Goal: Task Accomplishment & Management: Use online tool/utility

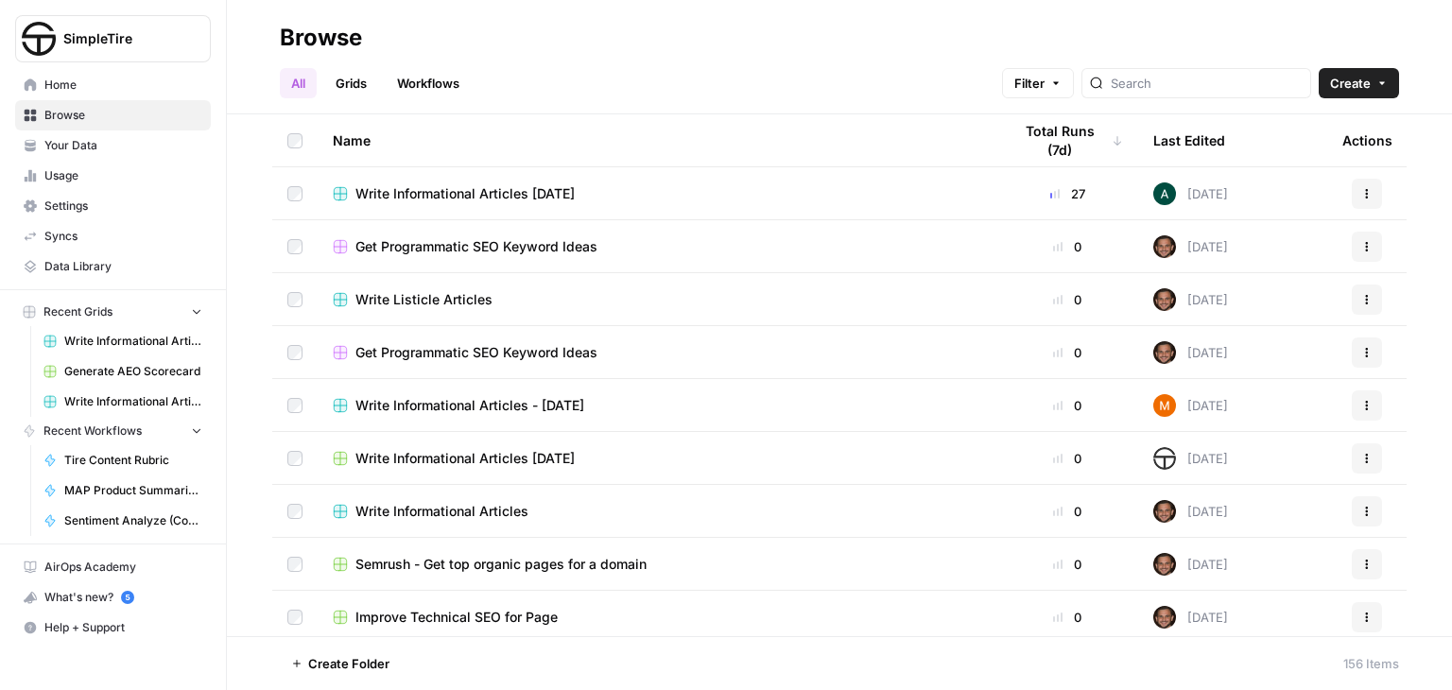
click at [495, 197] on span "Write Informational Articles [DATE]" at bounding box center [464, 193] width 219 height 19
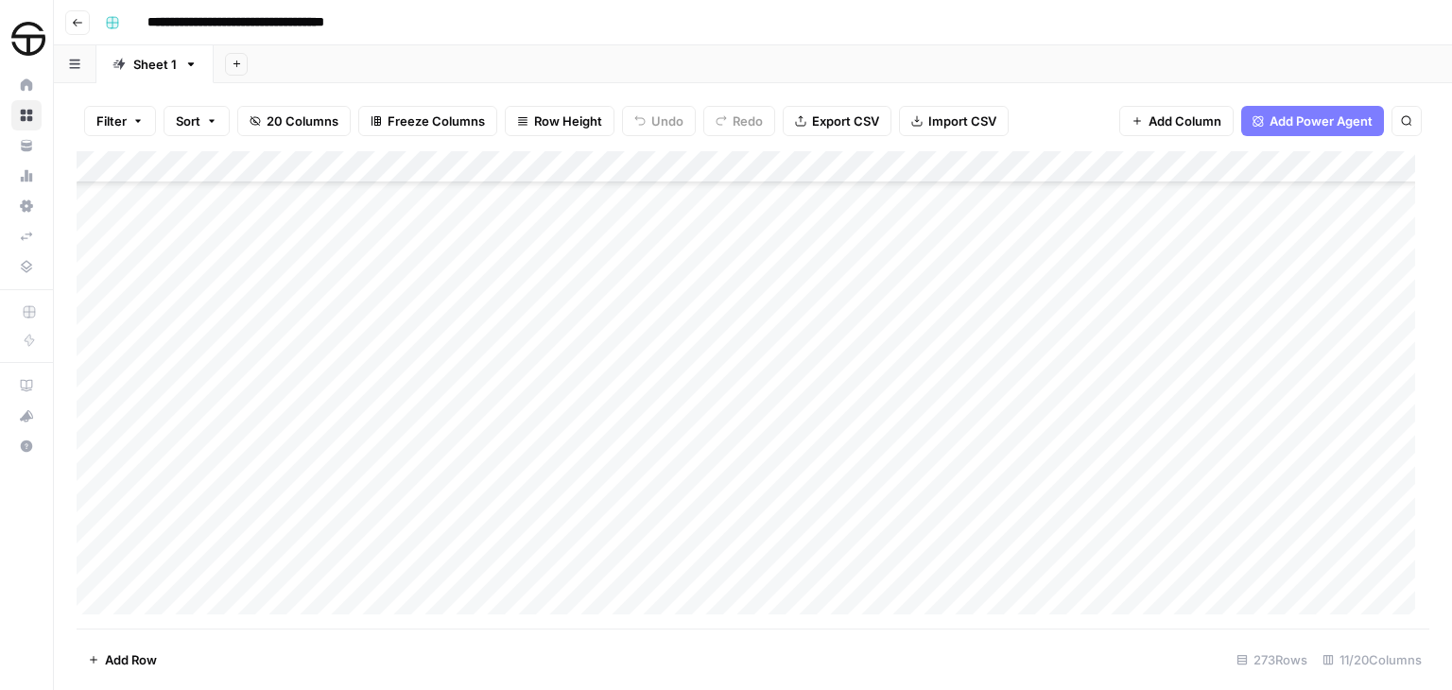
scroll to position [7807, 0]
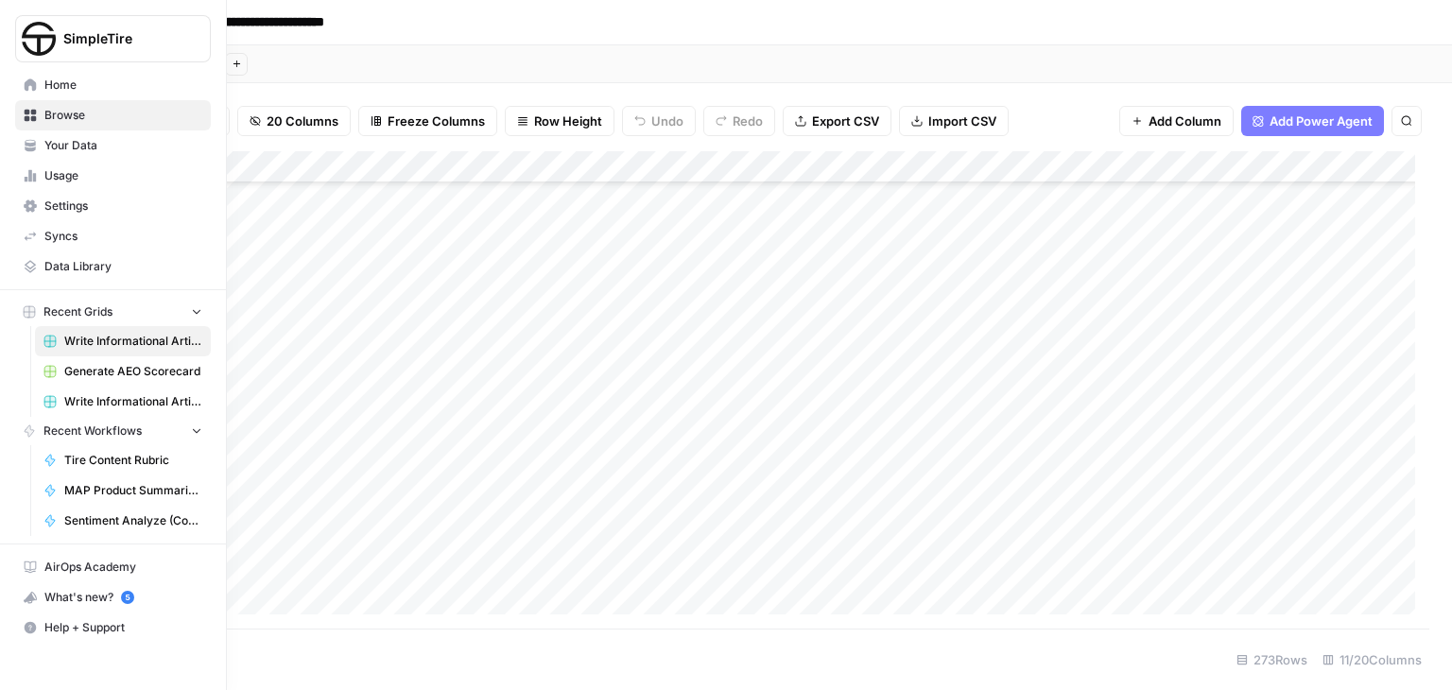
click at [113, 396] on span "Write Informational Articles - [DATE]" at bounding box center [133, 401] width 138 height 17
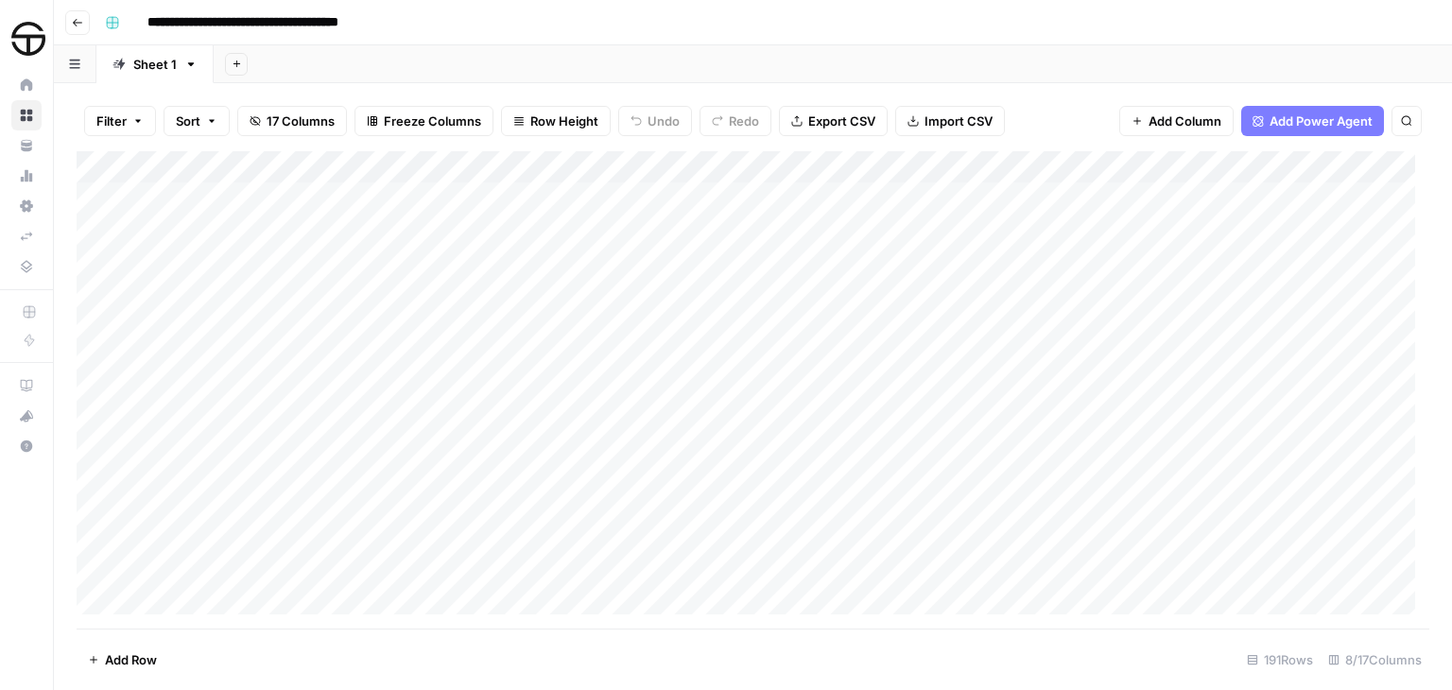
click at [84, 26] on button "Go back" at bounding box center [77, 22] width 25 height 25
click at [132, 594] on div "Add Column" at bounding box center [753, 389] width 1353 height 477
click at [171, 598] on div "Add Column" at bounding box center [753, 389] width 1353 height 477
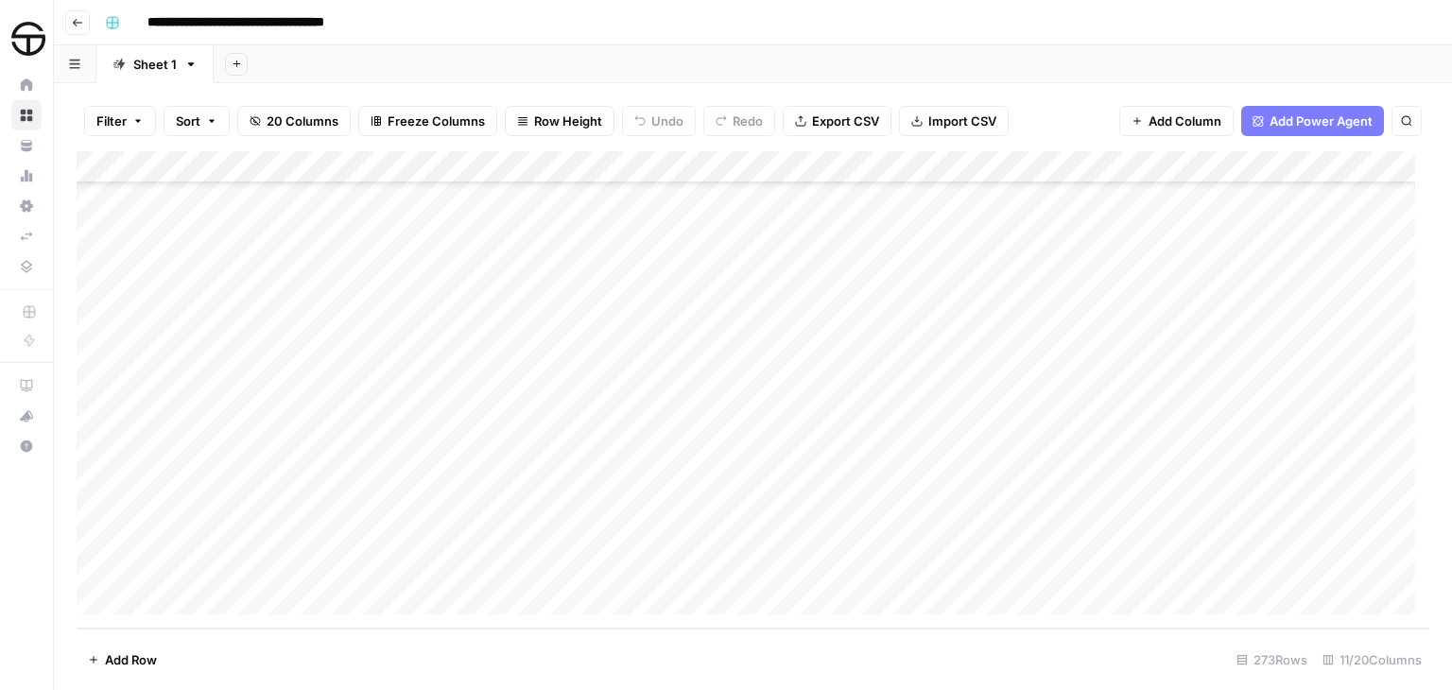
click at [149, 595] on div "Add Column" at bounding box center [753, 389] width 1353 height 477
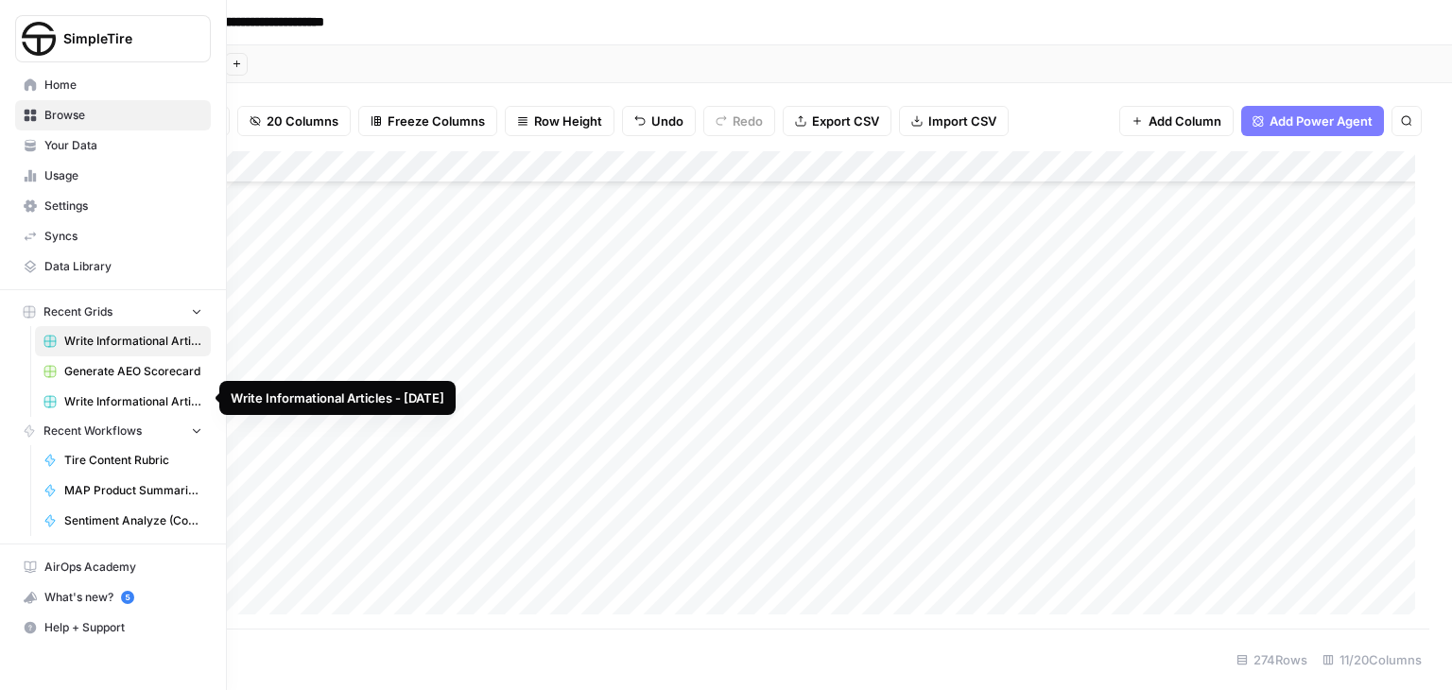
scroll to position [8406, 0]
click at [99, 308] on span "Recent Grids" at bounding box center [77, 311] width 69 height 17
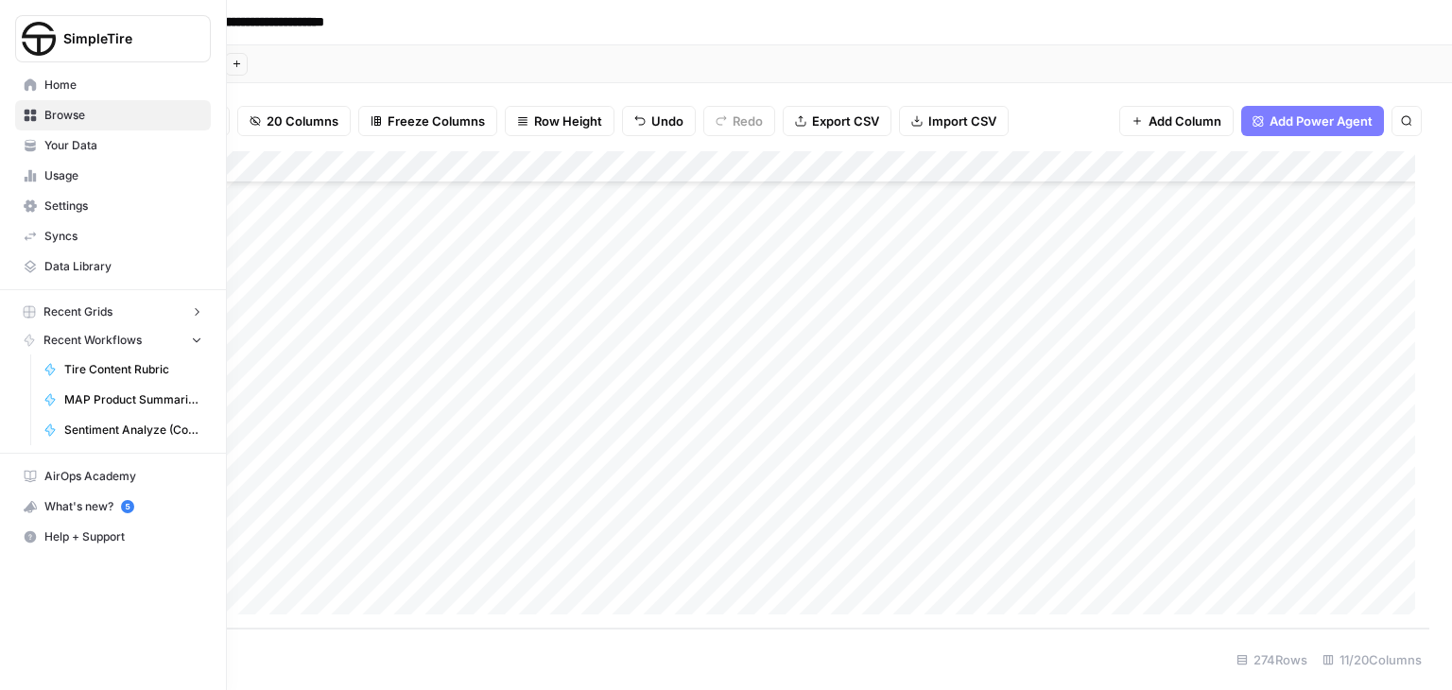
click at [100, 332] on span "Recent Workflows" at bounding box center [92, 340] width 98 height 17
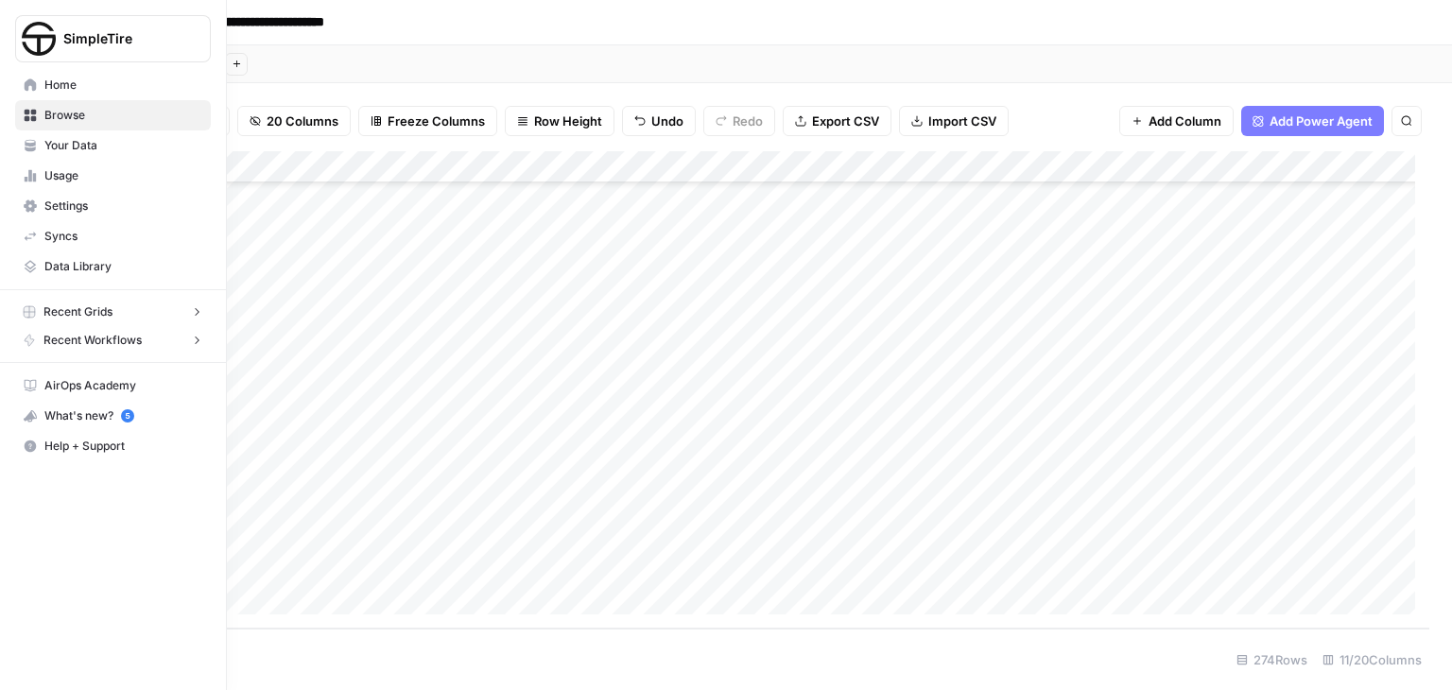
click at [100, 332] on span "Recent Workflows" at bounding box center [92, 340] width 98 height 17
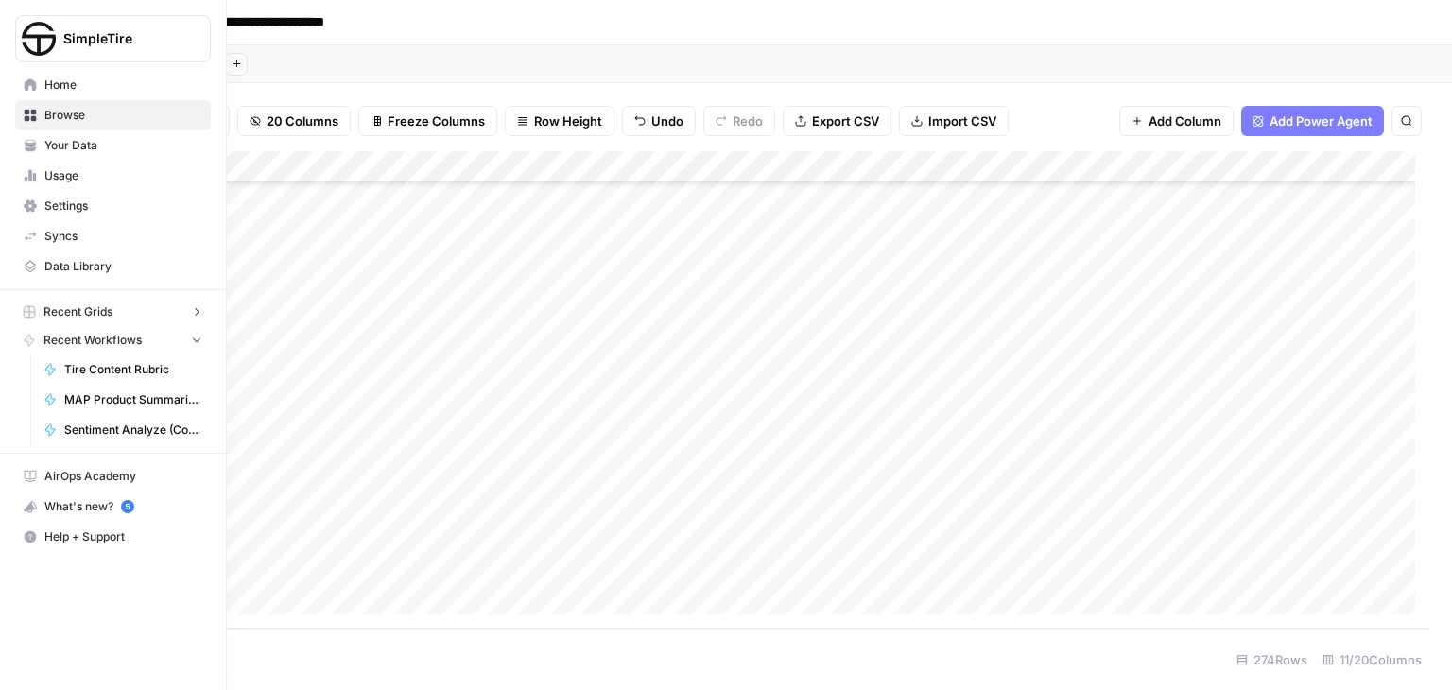
click at [103, 307] on span "Recent Grids" at bounding box center [77, 311] width 69 height 17
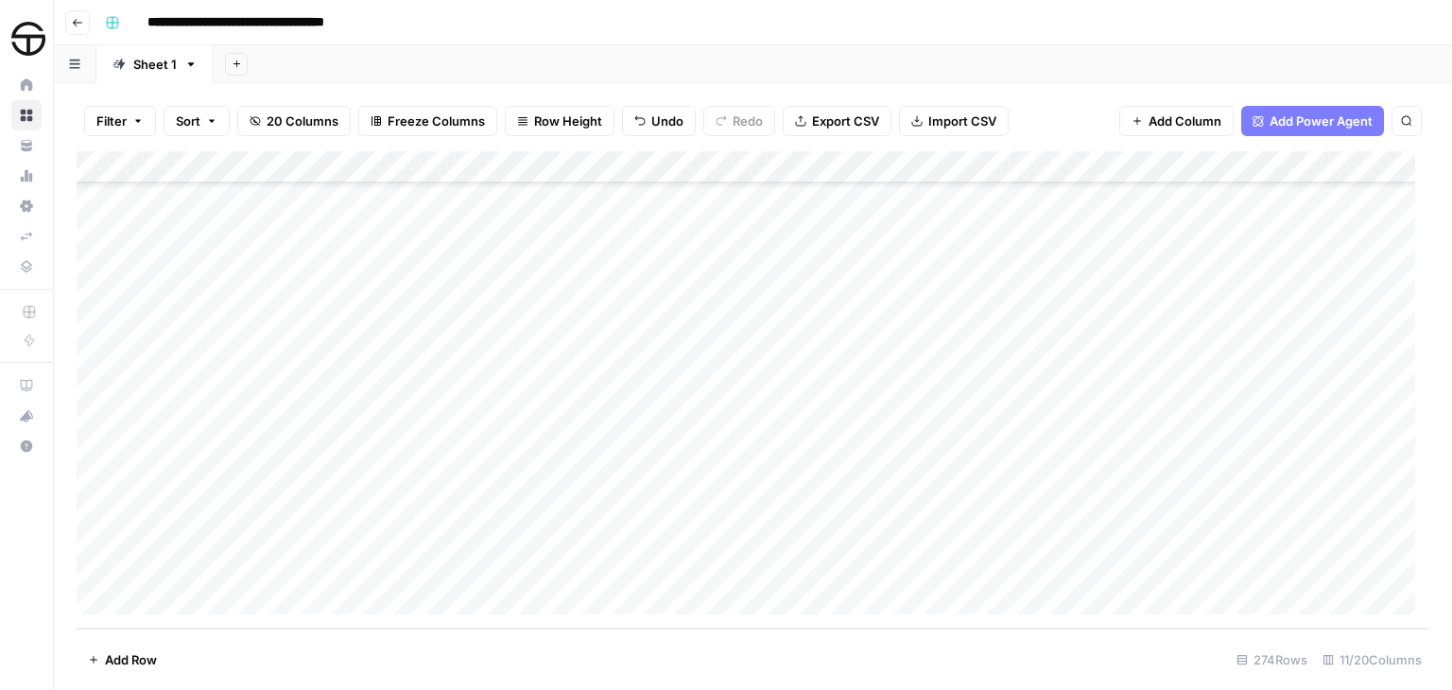
click at [139, 596] on div "Add Column" at bounding box center [753, 389] width 1353 height 477
paste textarea "**********"
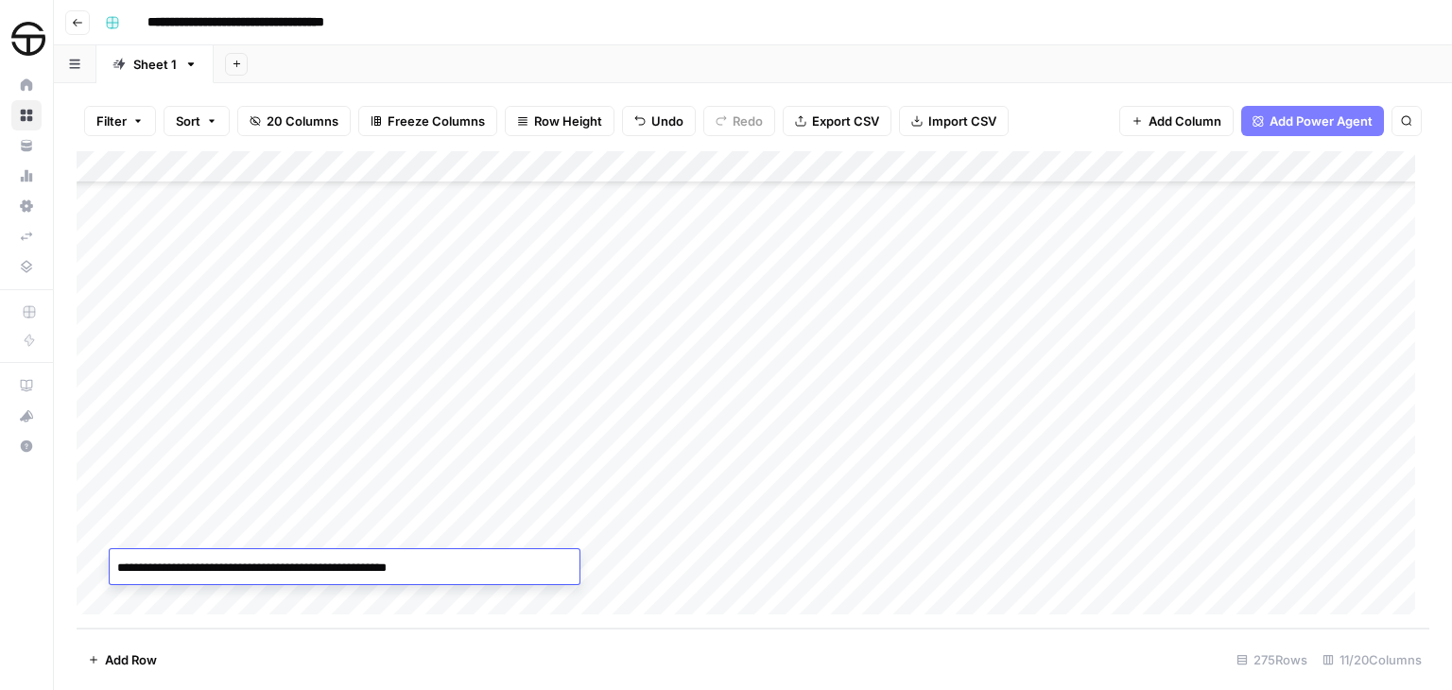
drag, startPoint x: 161, startPoint y: 571, endPoint x: 68, endPoint y: 564, distance: 92.9
click at [68, 564] on body "**********" at bounding box center [726, 345] width 1452 height 690
type textarea "**********"
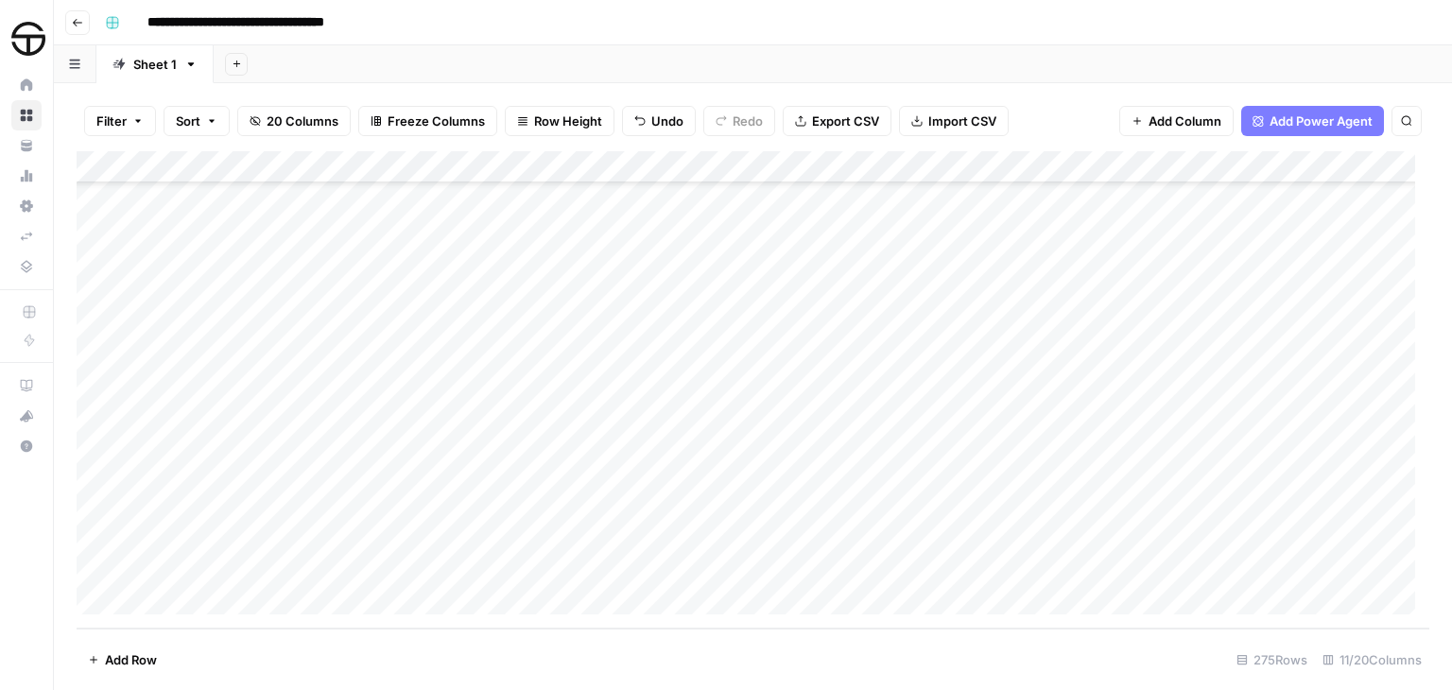
click at [814, 563] on div "Add Column" at bounding box center [753, 389] width 1353 height 477
click at [675, 568] on div "Add Column" at bounding box center [753, 389] width 1353 height 477
click at [756, 567] on div "Add Column" at bounding box center [753, 389] width 1353 height 477
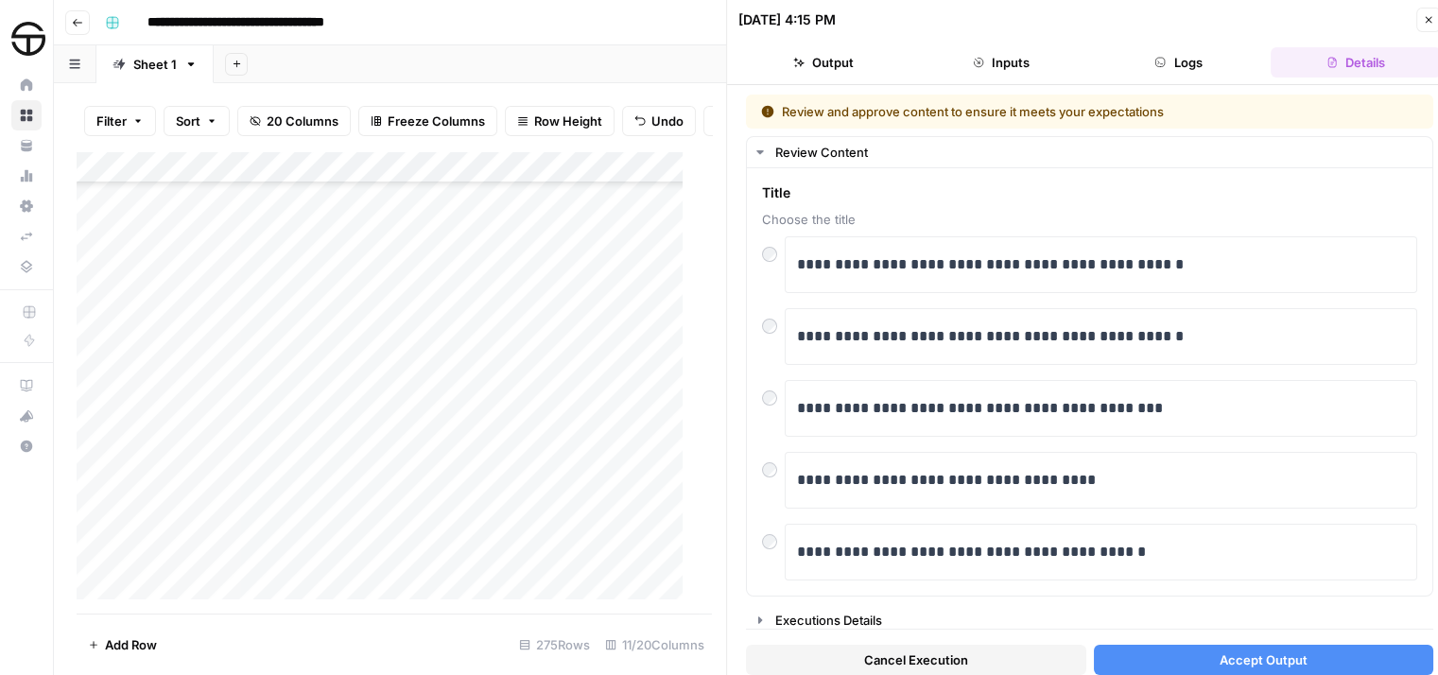
click at [1229, 655] on span "Accept Output" at bounding box center [1264, 659] width 88 height 19
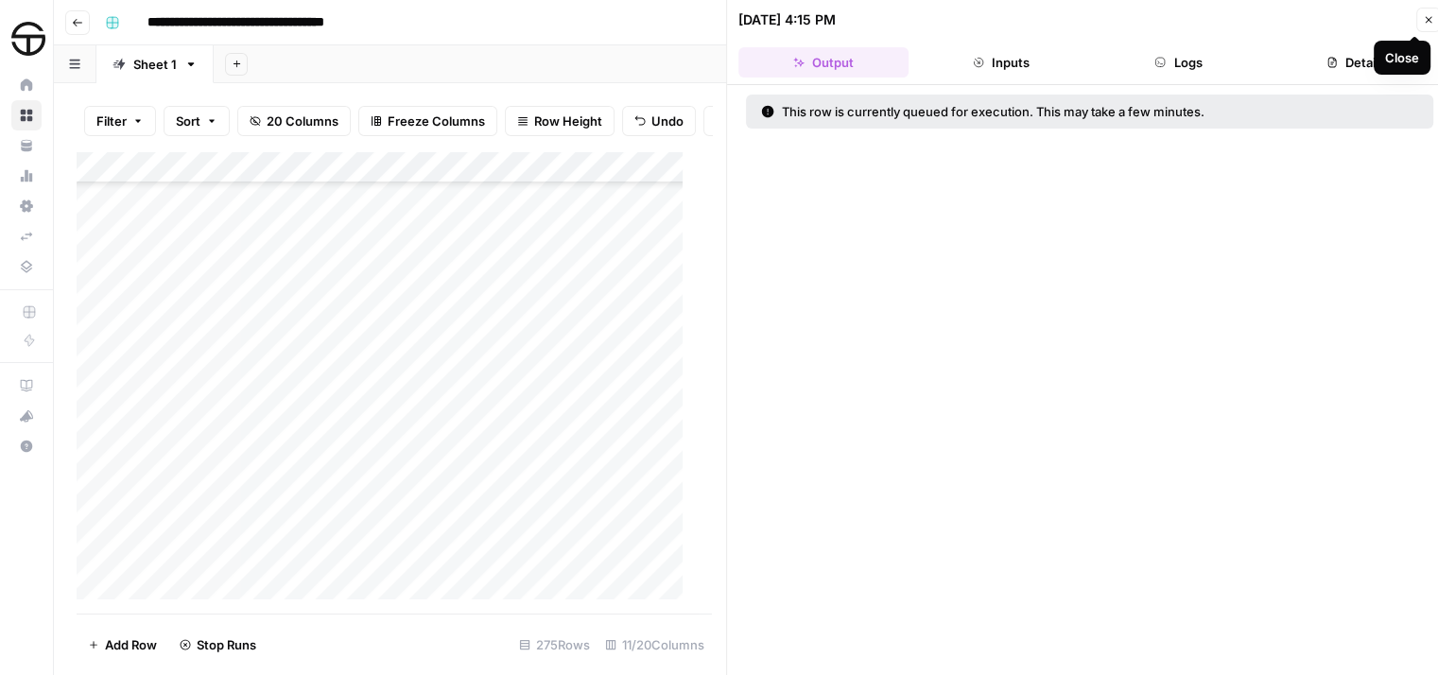
click at [1428, 24] on icon "button" at bounding box center [1428, 19] width 11 height 11
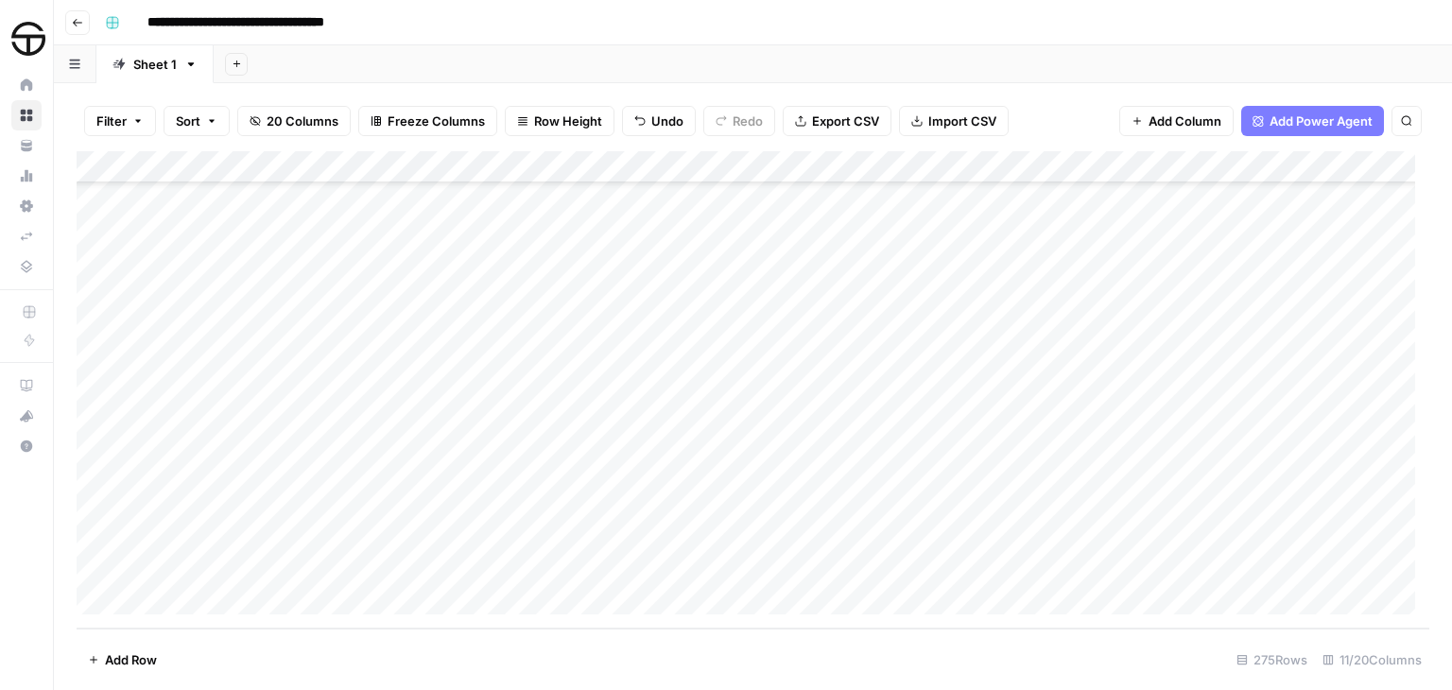
scroll to position [8439, 0]
click at [1082, 565] on div "Add Column" at bounding box center [753, 389] width 1353 height 477
click at [649, 672] on footer "Add Row 275 Rows 11/20 Columns" at bounding box center [753, 659] width 1353 height 61
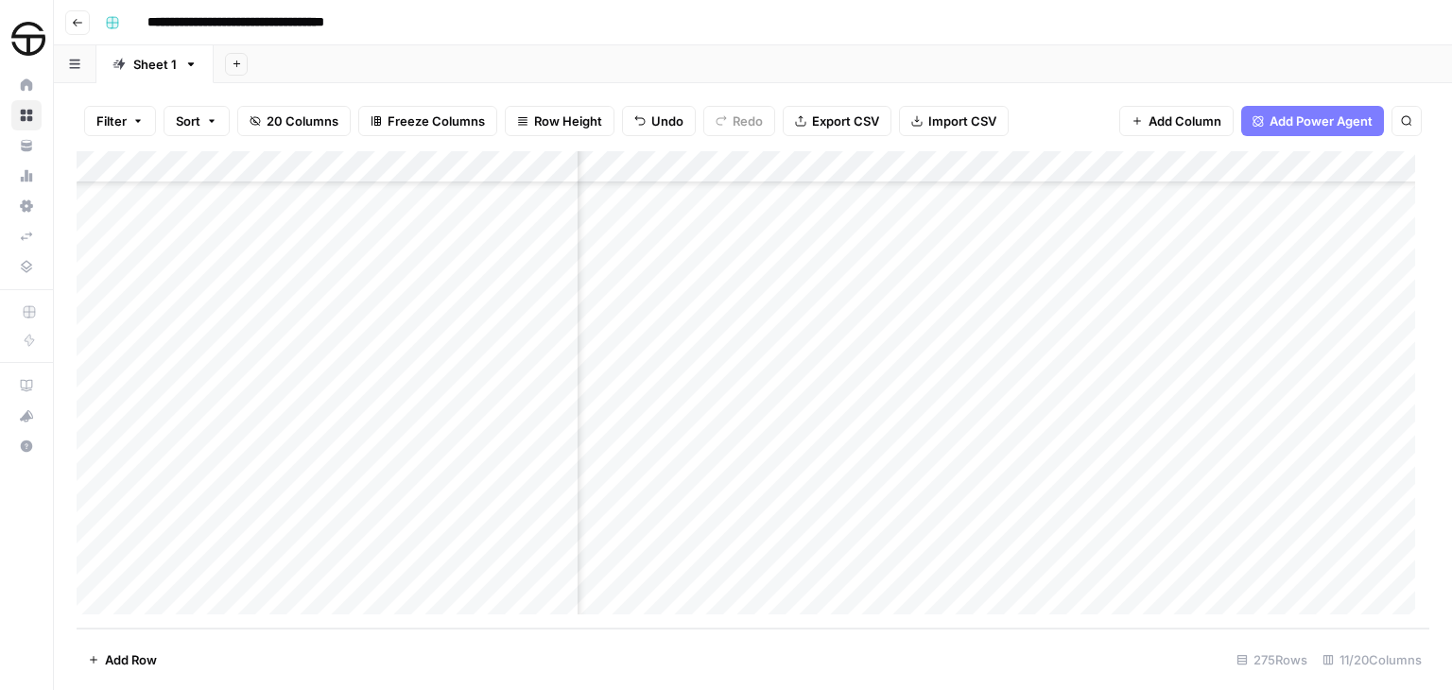
click at [577, 654] on footer "Add Row 275 Rows 11/20 Columns" at bounding box center [753, 659] width 1353 height 61
click at [566, 649] on footer "Add Row 275 Rows 11/20 Columns" at bounding box center [753, 659] width 1353 height 61
click at [1065, 564] on div "Add Column" at bounding box center [753, 389] width 1353 height 477
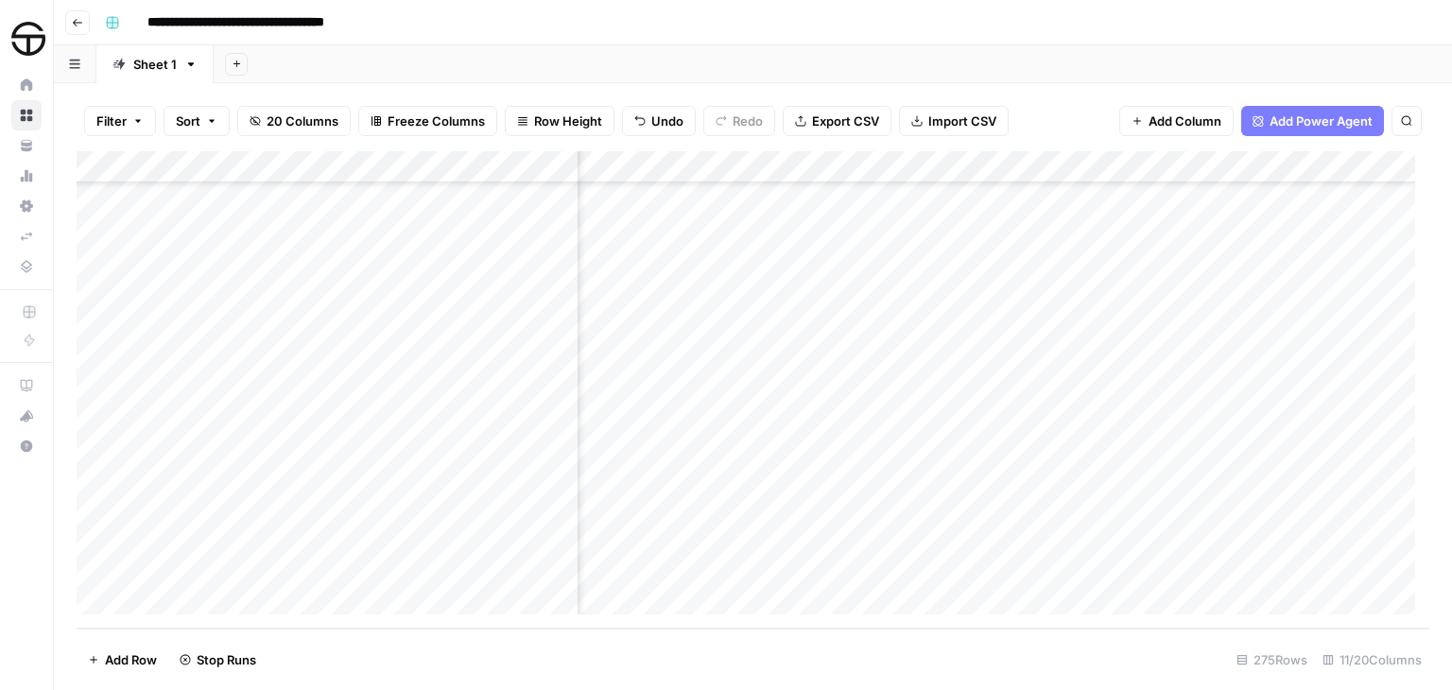
scroll to position [8439, 1029]
click at [167, 598] on div "Add Column" at bounding box center [753, 389] width 1353 height 477
paste textarea "**********"
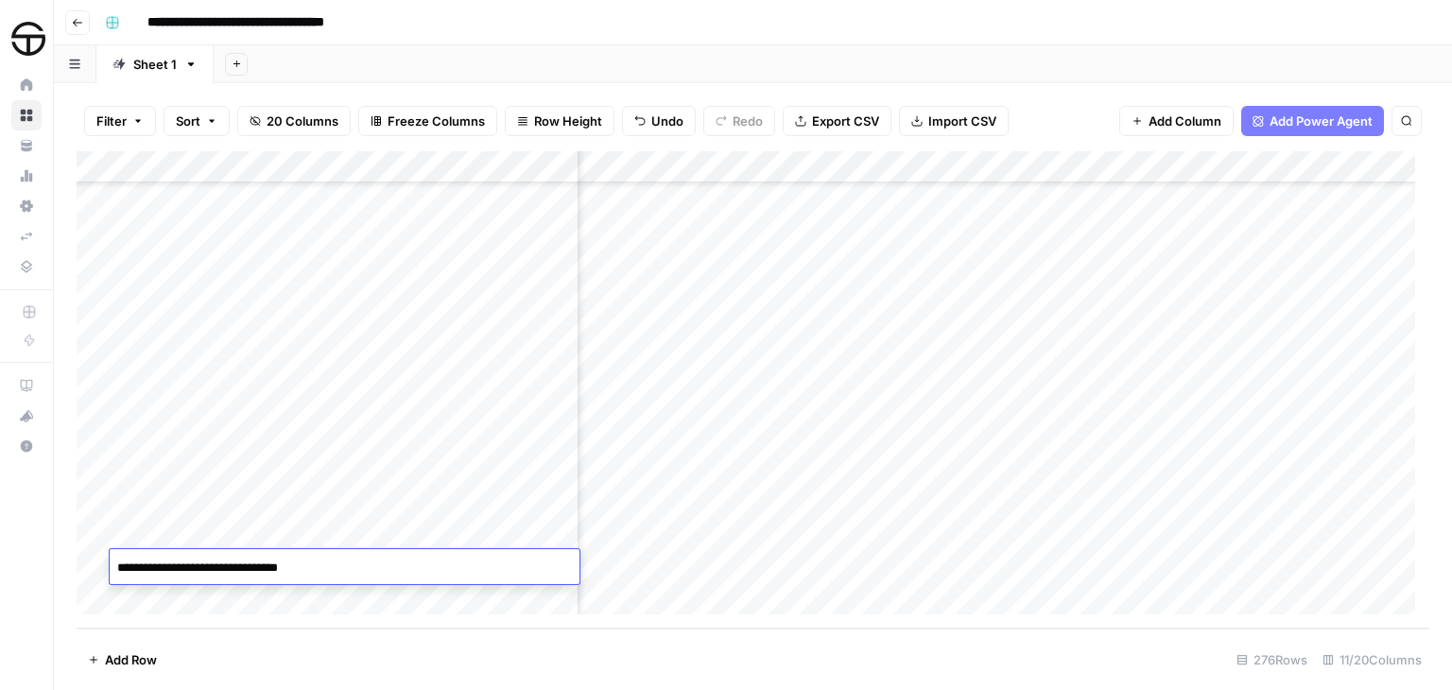
drag, startPoint x: 163, startPoint y: 566, endPoint x: 70, endPoint y: 558, distance: 93.0
click at [70, 558] on body "**********" at bounding box center [726, 345] width 1452 height 690
type textarea "**********"
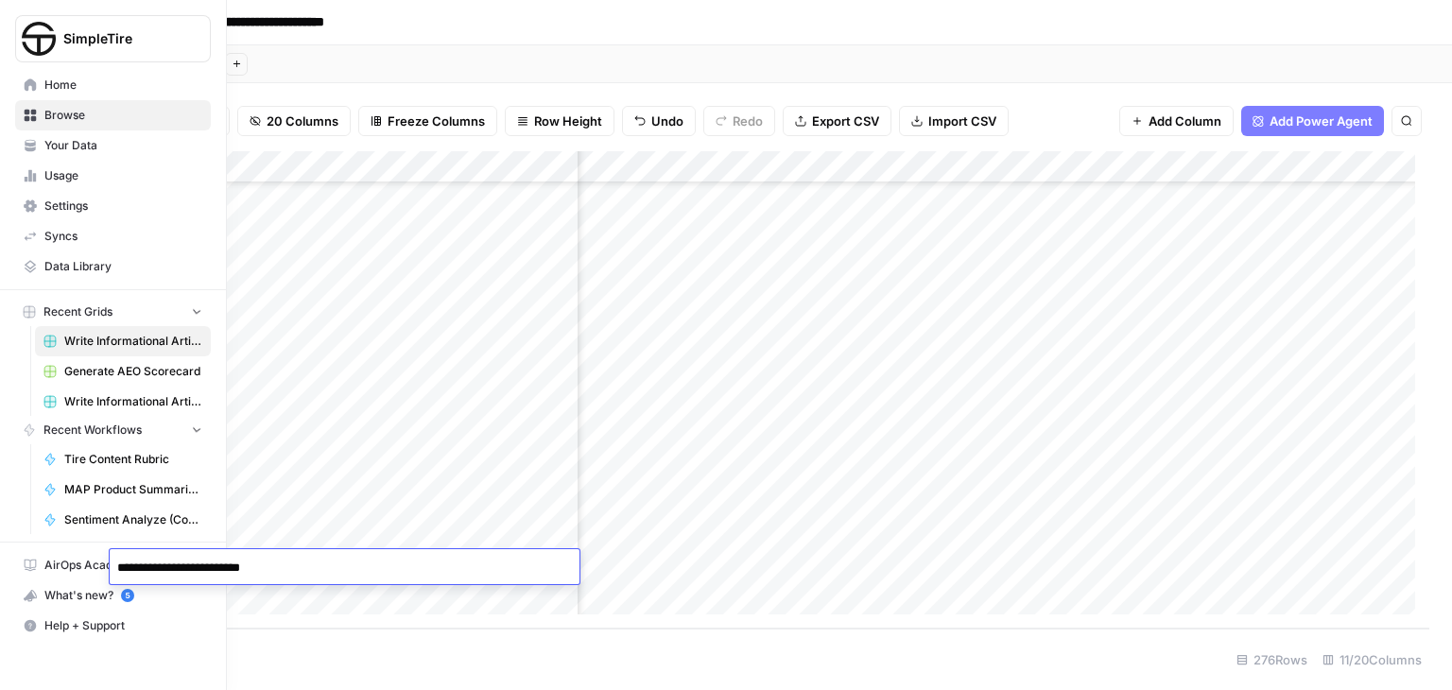
click at [0, 587] on nav "AirOps Academy What's new? 5 Help + Support" at bounding box center [113, 596] width 226 height 106
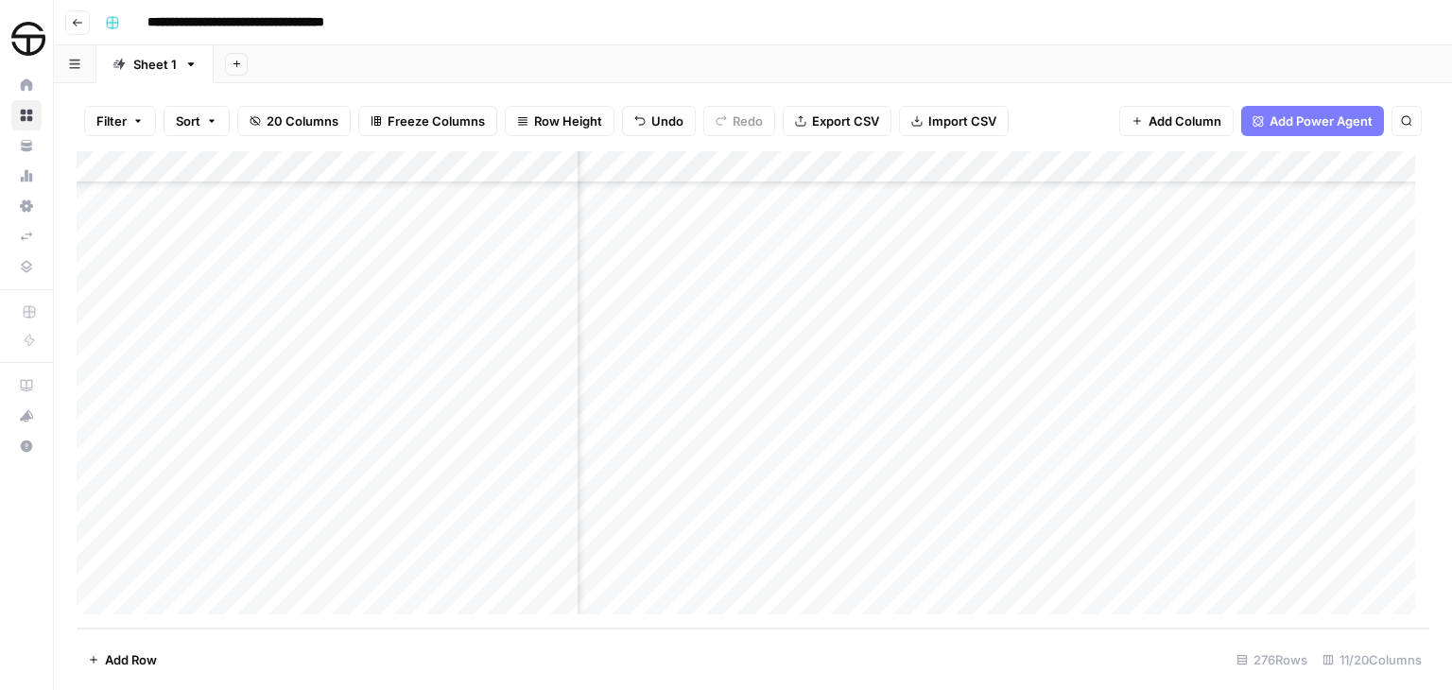
click at [359, 659] on footer "Add Row 276 Rows 11/20 Columns" at bounding box center [753, 659] width 1353 height 61
click at [672, 568] on div "Add Column" at bounding box center [753, 389] width 1353 height 477
click at [753, 567] on div "Add Column" at bounding box center [753, 389] width 1353 height 477
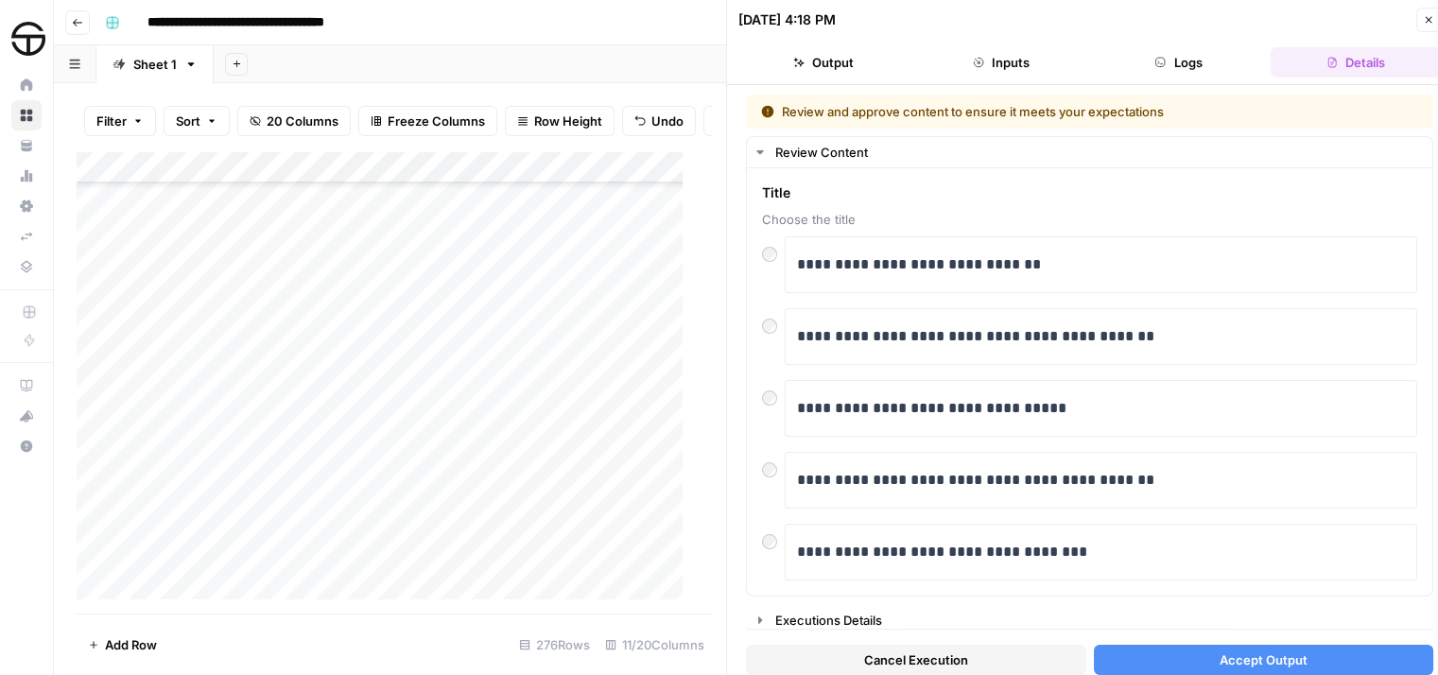
click at [1268, 659] on span "Accept Output" at bounding box center [1264, 659] width 88 height 19
click at [1427, 22] on icon "button" at bounding box center [1428, 19] width 11 height 11
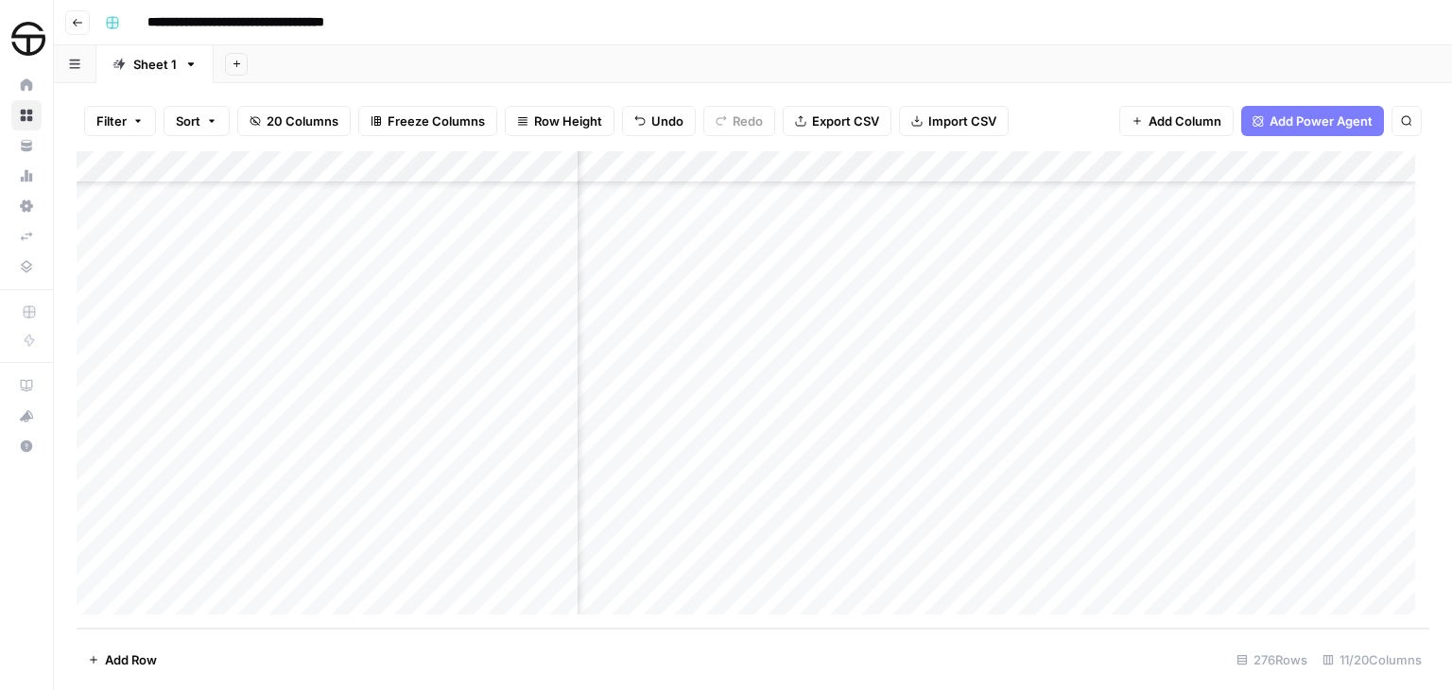
scroll to position [8471, 129]
click at [950, 563] on div "Add Column" at bounding box center [753, 389] width 1353 height 477
click at [843, 659] on footer "Add Row 276 Rows 11/20 Columns" at bounding box center [753, 659] width 1353 height 61
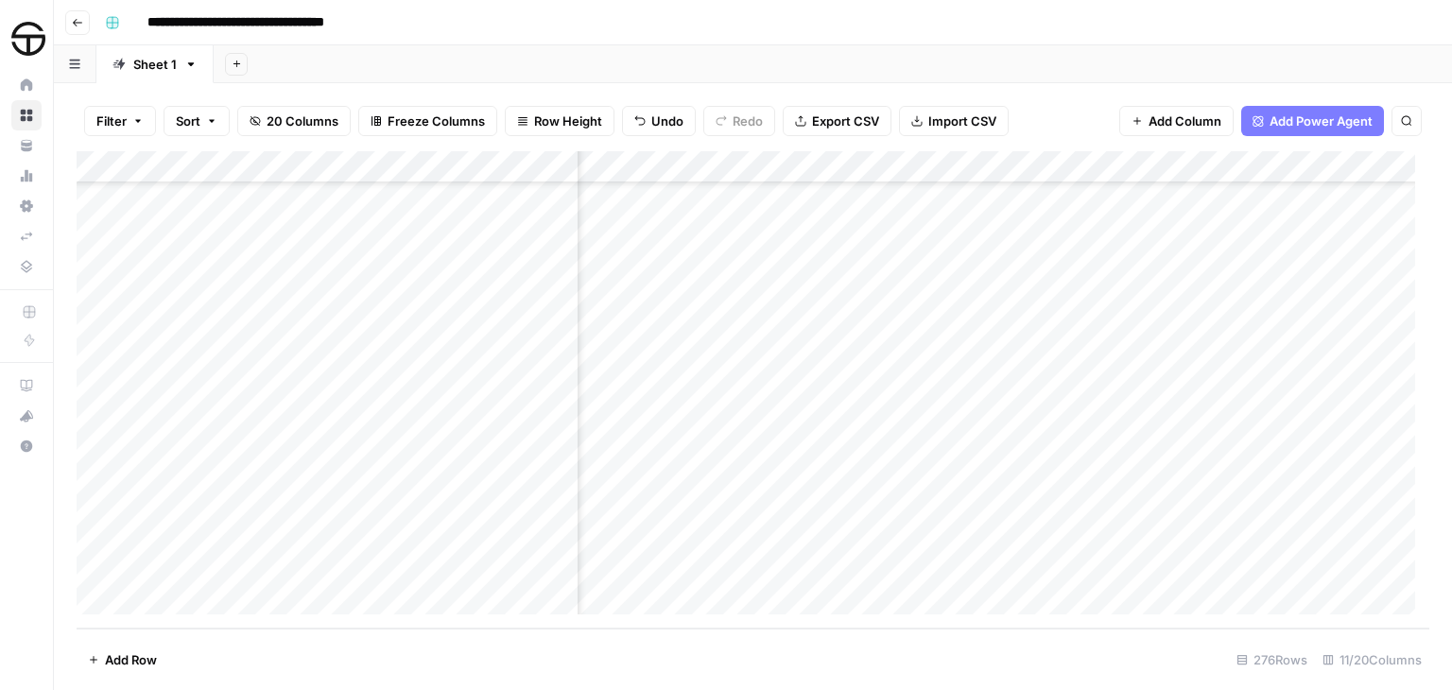
click at [1116, 564] on div "Add Column" at bounding box center [753, 389] width 1353 height 477
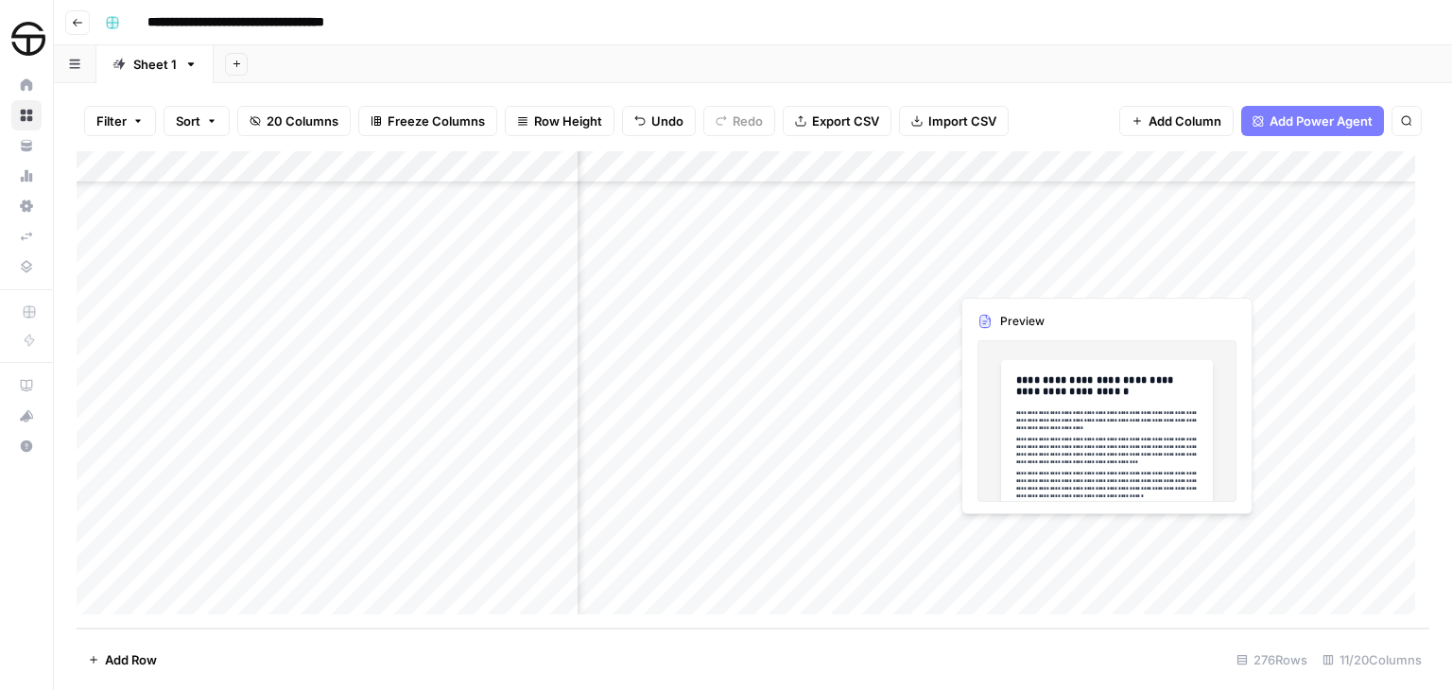
click at [1100, 533] on div "Add Column" at bounding box center [753, 389] width 1353 height 477
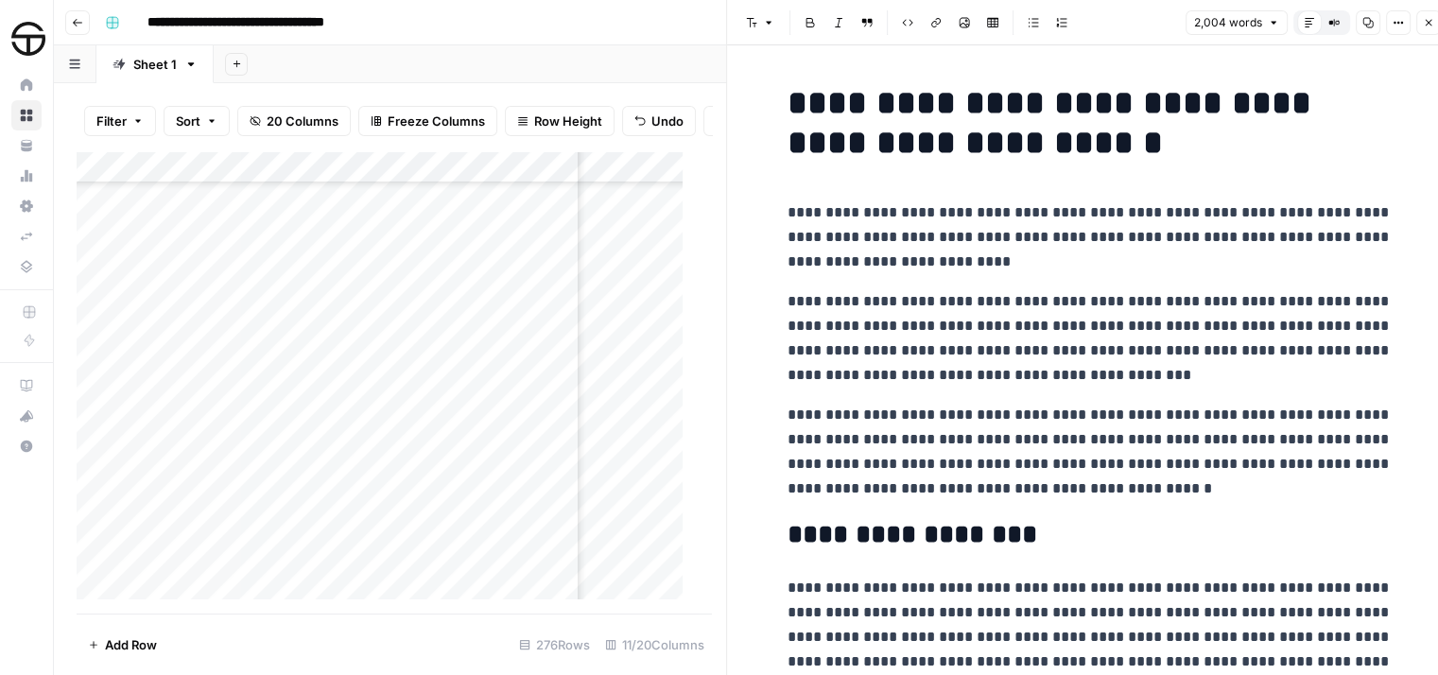
click at [881, 258] on p "**********" at bounding box center [1090, 237] width 605 height 74
copy div "**********"
click at [1431, 26] on icon "button" at bounding box center [1428, 22] width 11 height 11
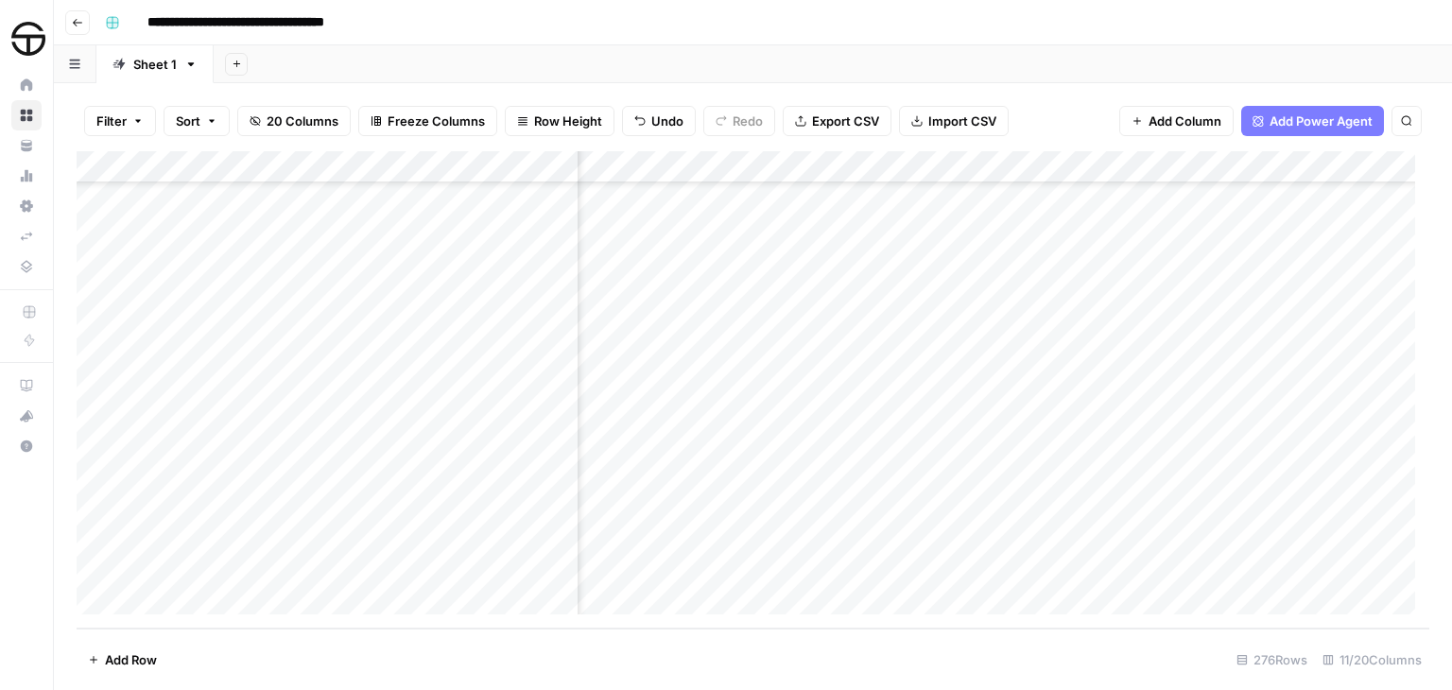
click at [1018, 46] on div "Add Sheet" at bounding box center [833, 64] width 1238 height 38
click at [781, 45] on div "Add Sheet" at bounding box center [833, 64] width 1238 height 38
